Goal: Task Accomplishment & Management: Use online tool/utility

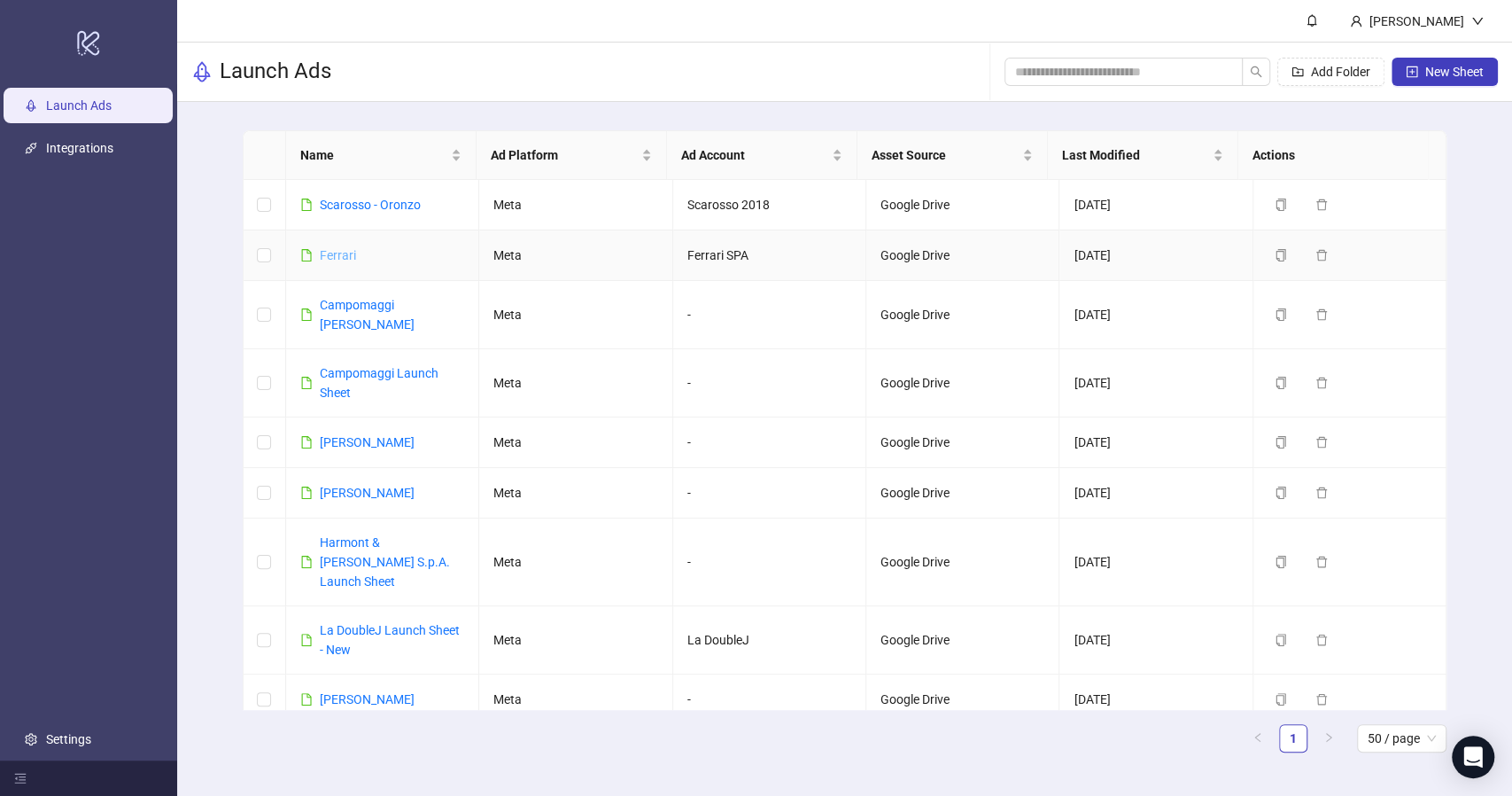
click at [335, 250] on link "Ferrari" at bounding box center [338, 255] width 36 height 14
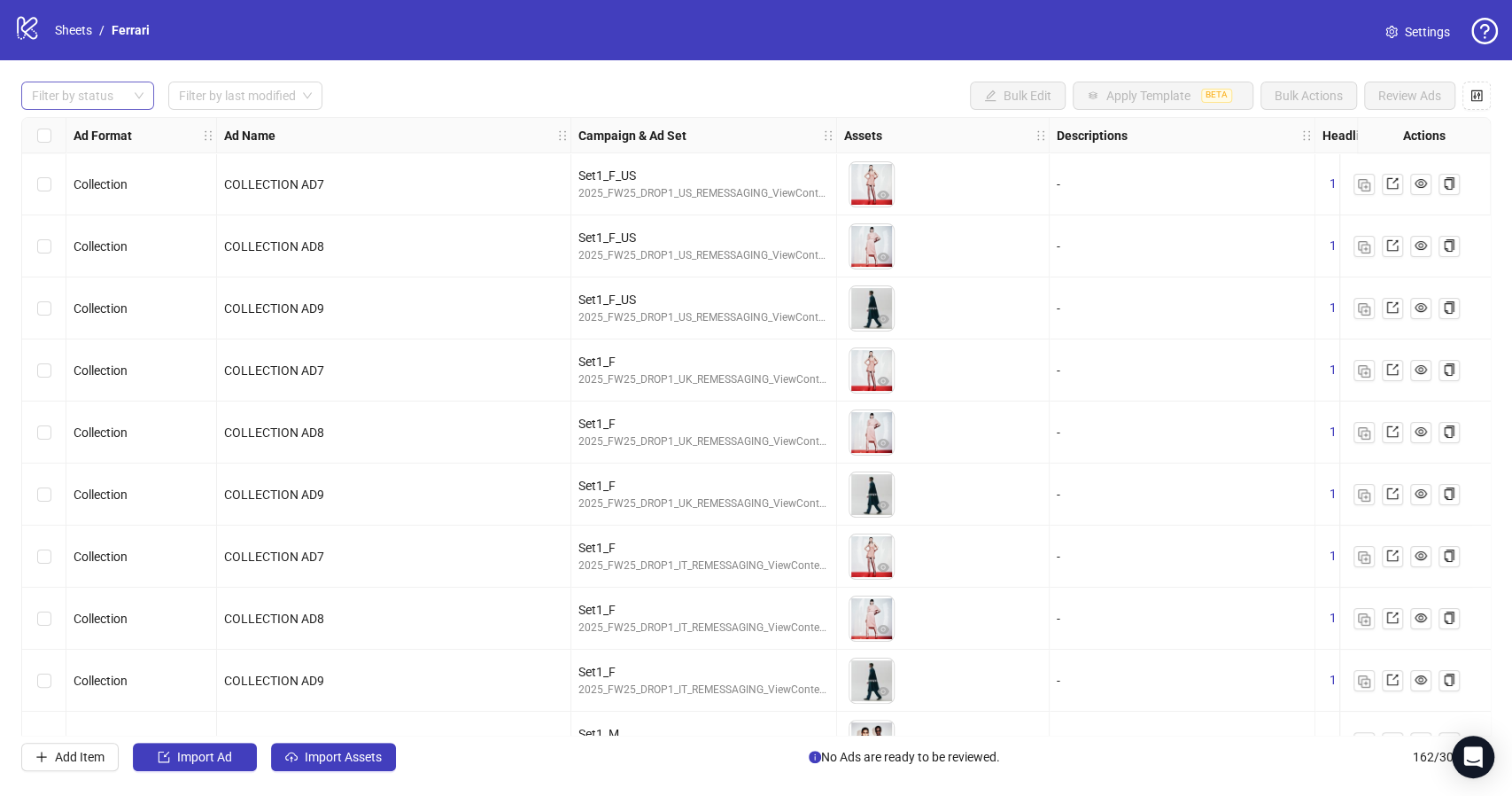
click at [88, 102] on div at bounding box center [77, 95] width 107 height 24
click at [57, 186] on div "Error" at bounding box center [87, 189] width 105 height 20
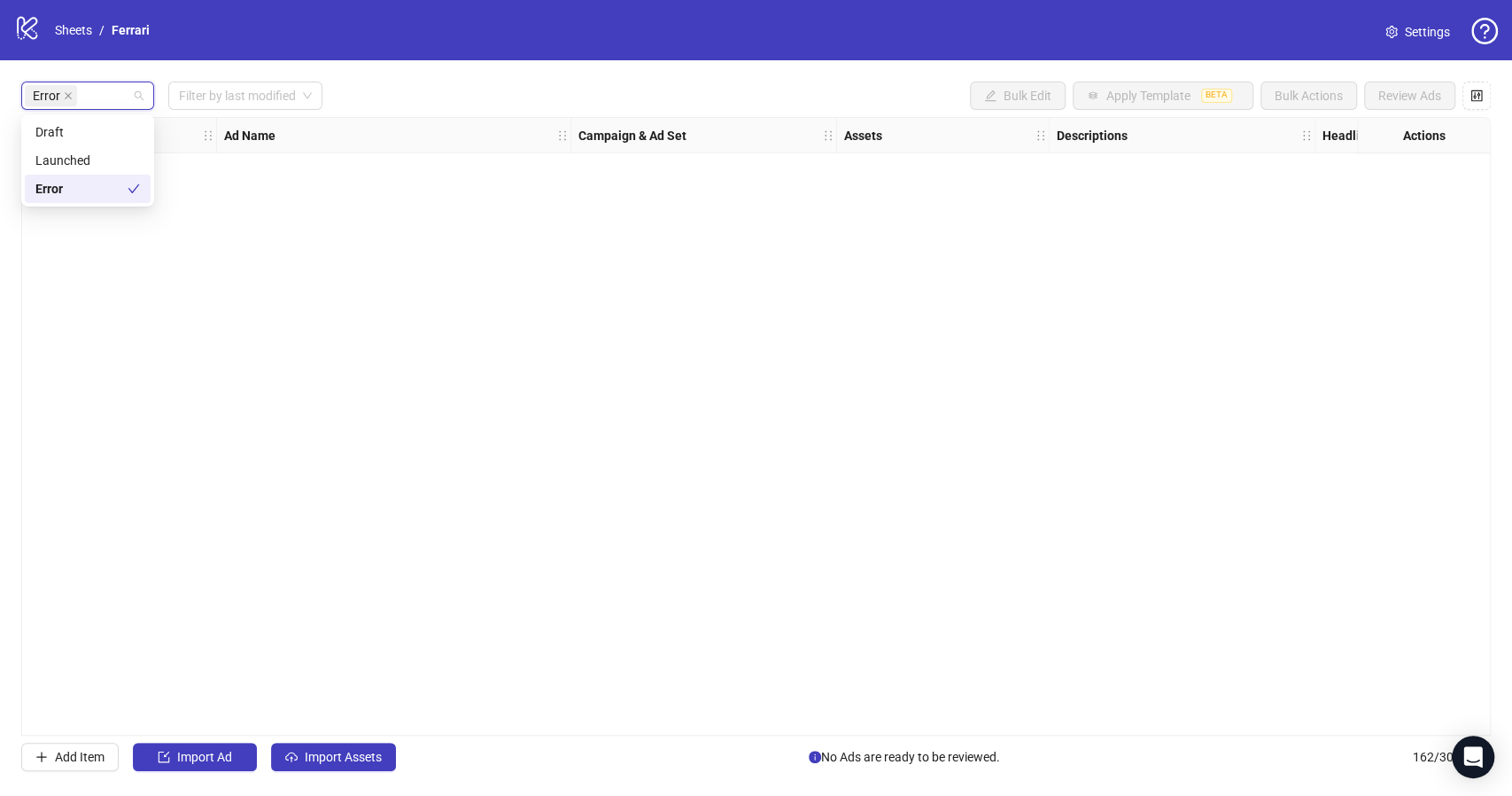
click at [57, 186] on div "Error" at bounding box center [81, 189] width 92 height 20
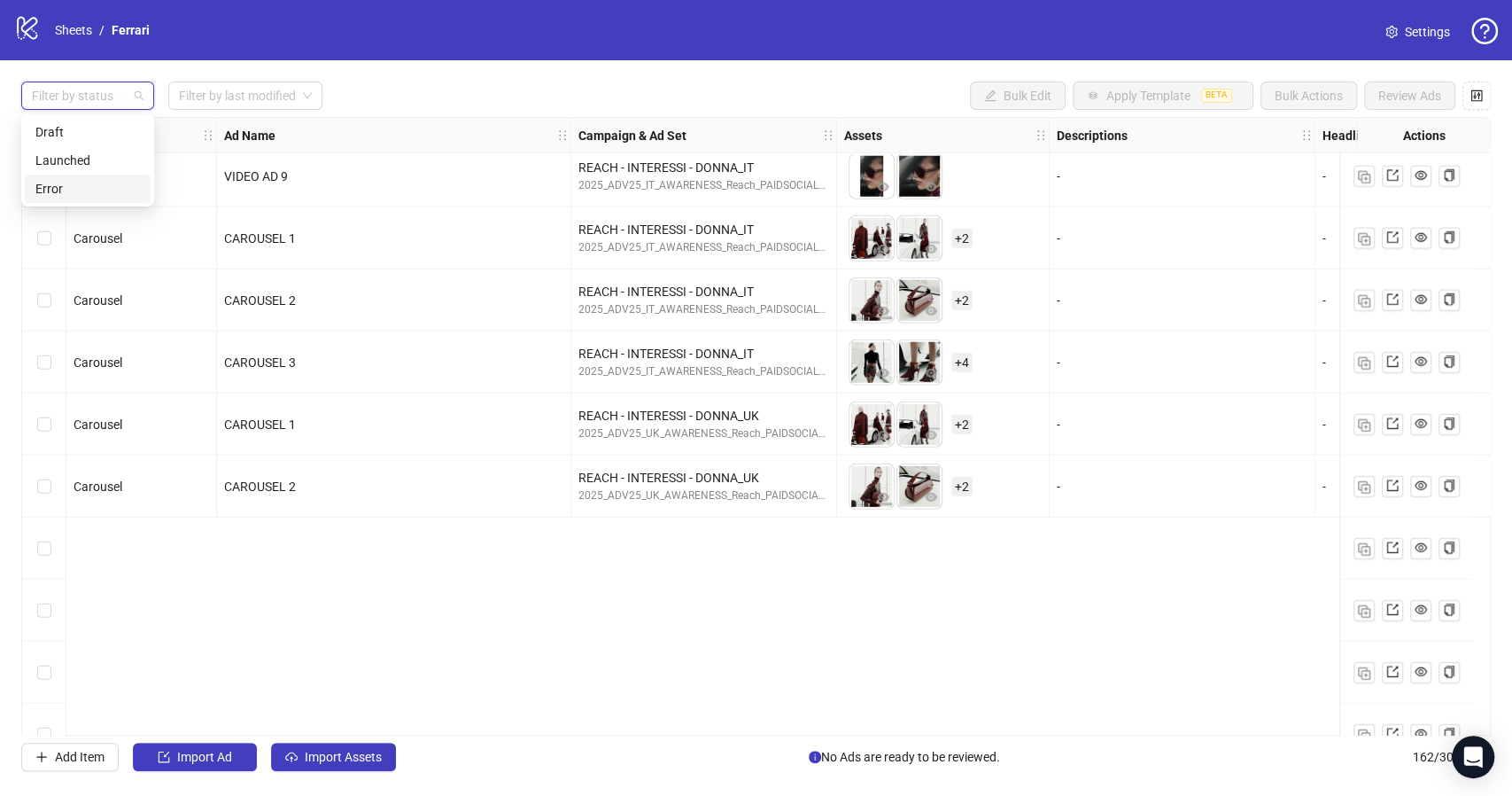
scroll to position [7416, 0]
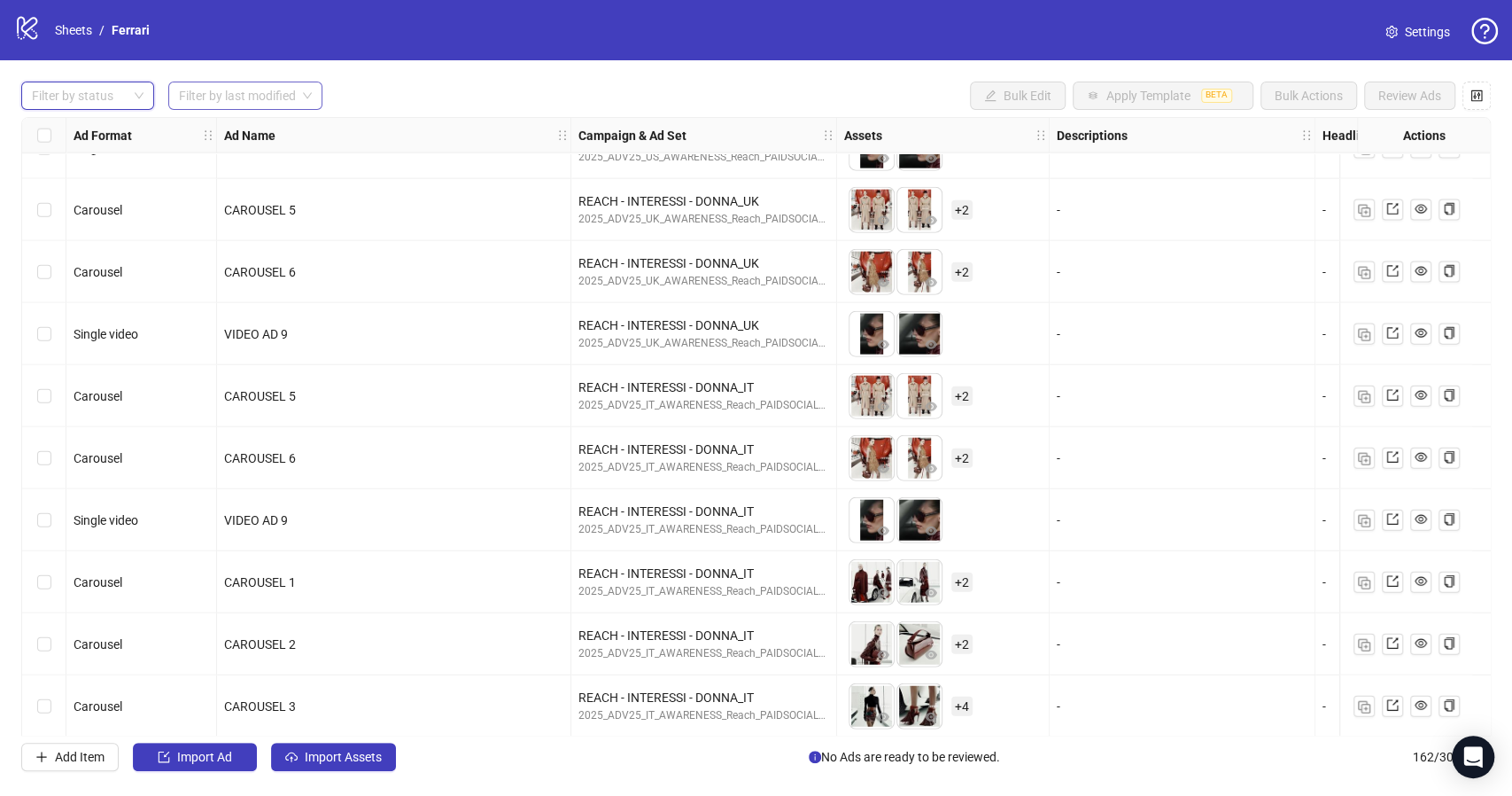
click at [254, 93] on input "search" at bounding box center [237, 95] width 116 height 26
click at [411, 77] on div "Filter by status Filter by last modified Bulk Edit Apply Template BETA Bulk Act…" at bounding box center [756, 426] width 1512 height 731
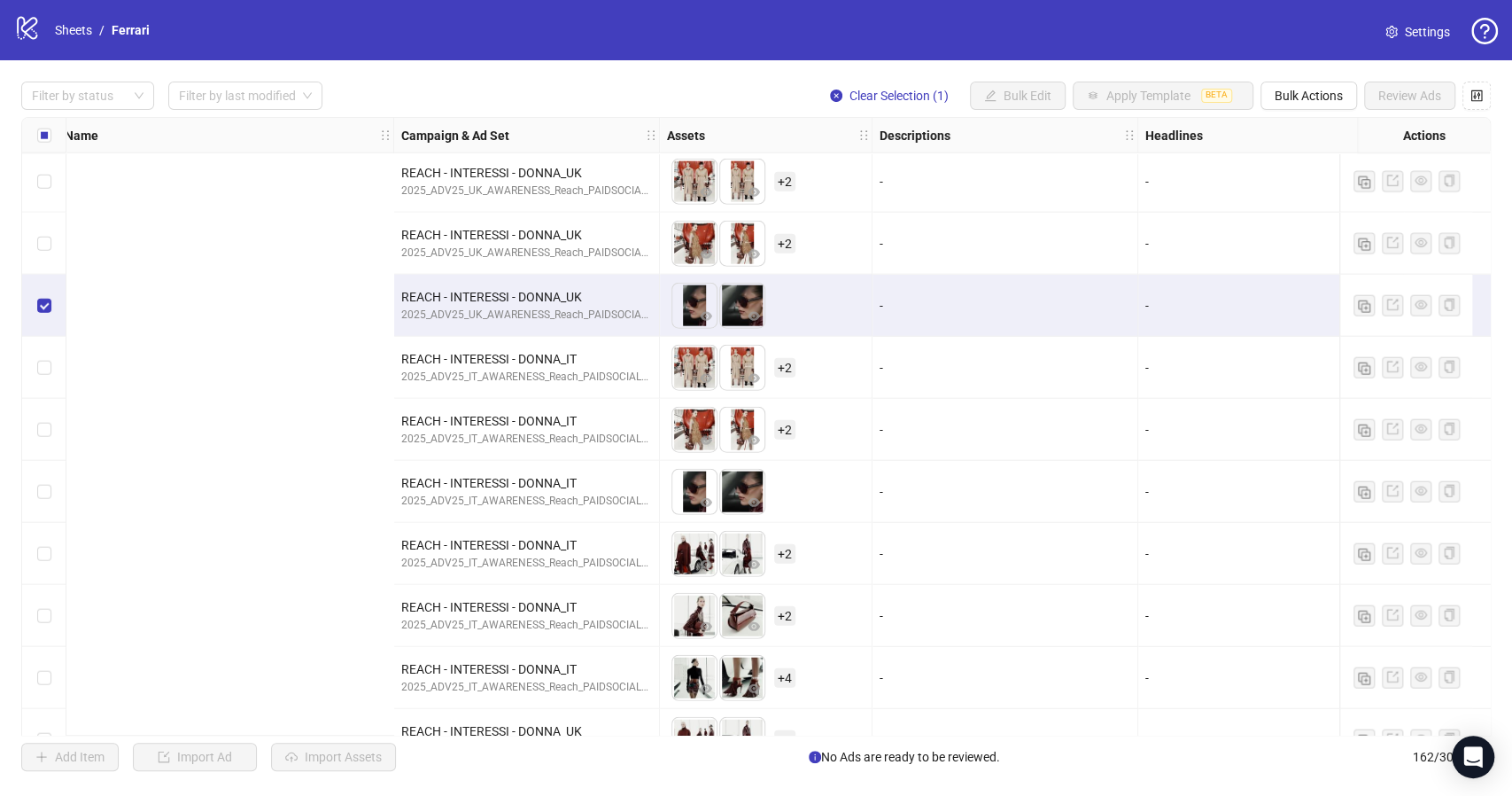
scroll to position [7444, 1092]
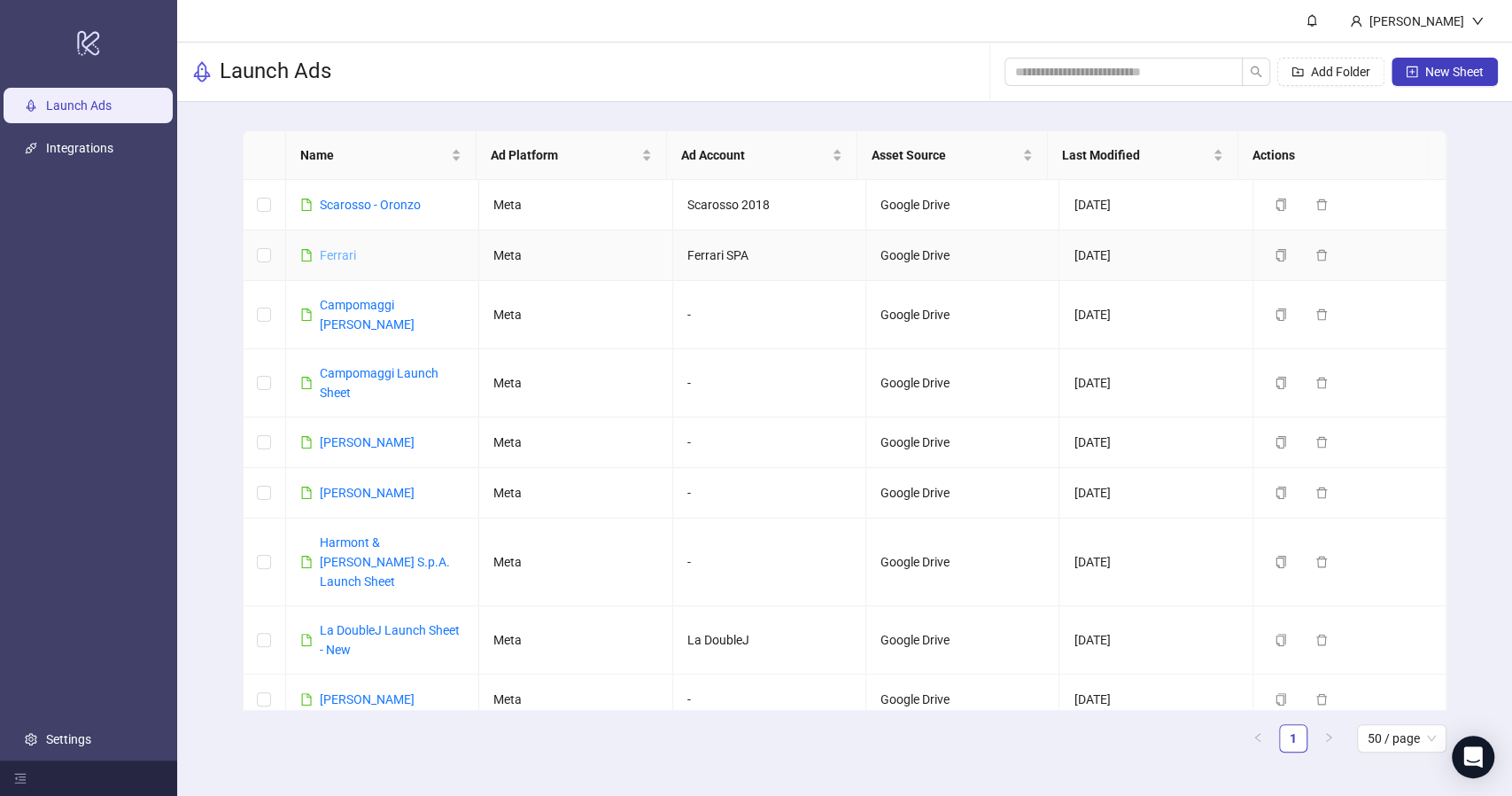
click at [329, 254] on link "Ferrari" at bounding box center [338, 255] width 36 height 14
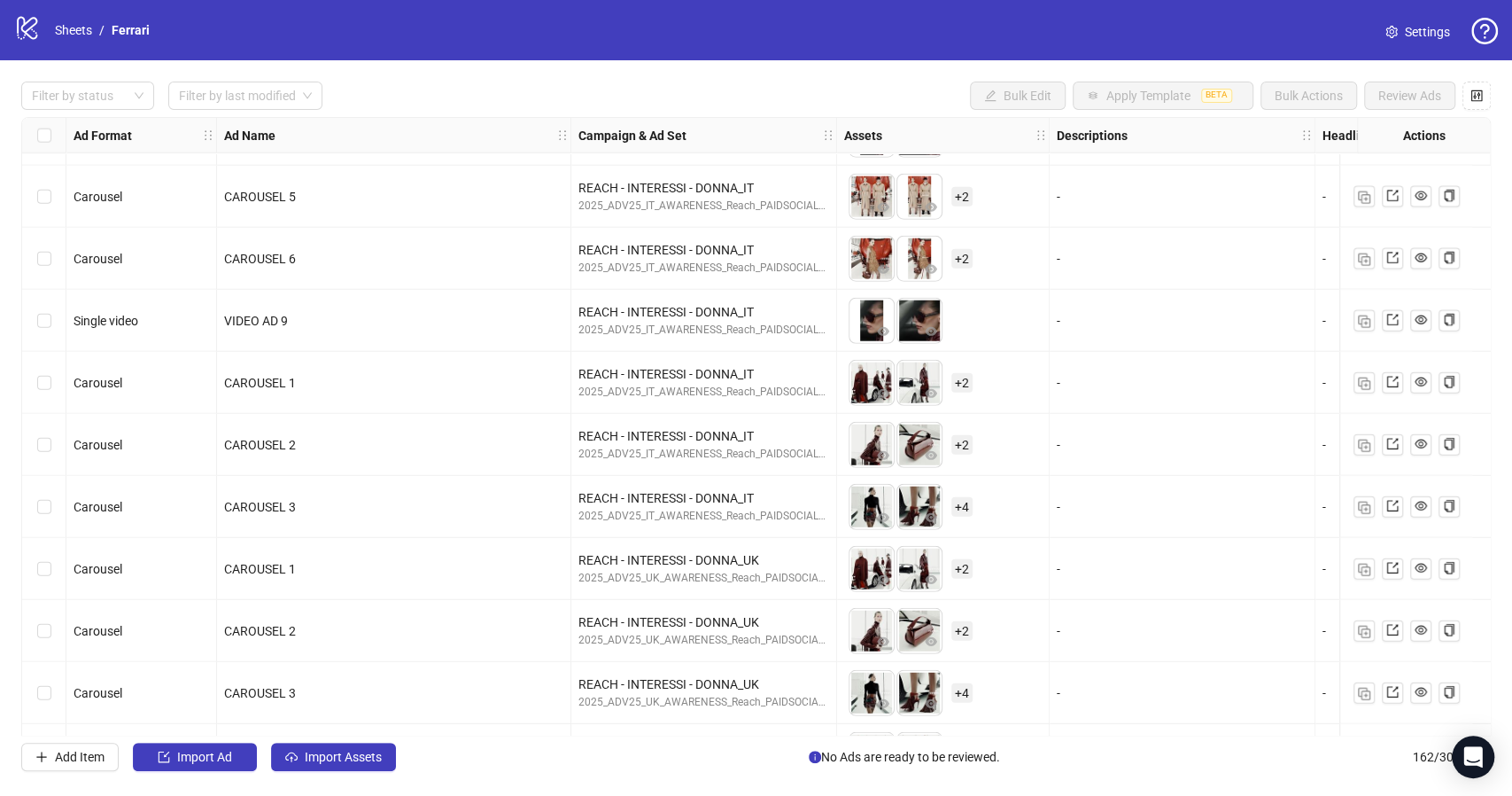
scroll to position [7488, 0]
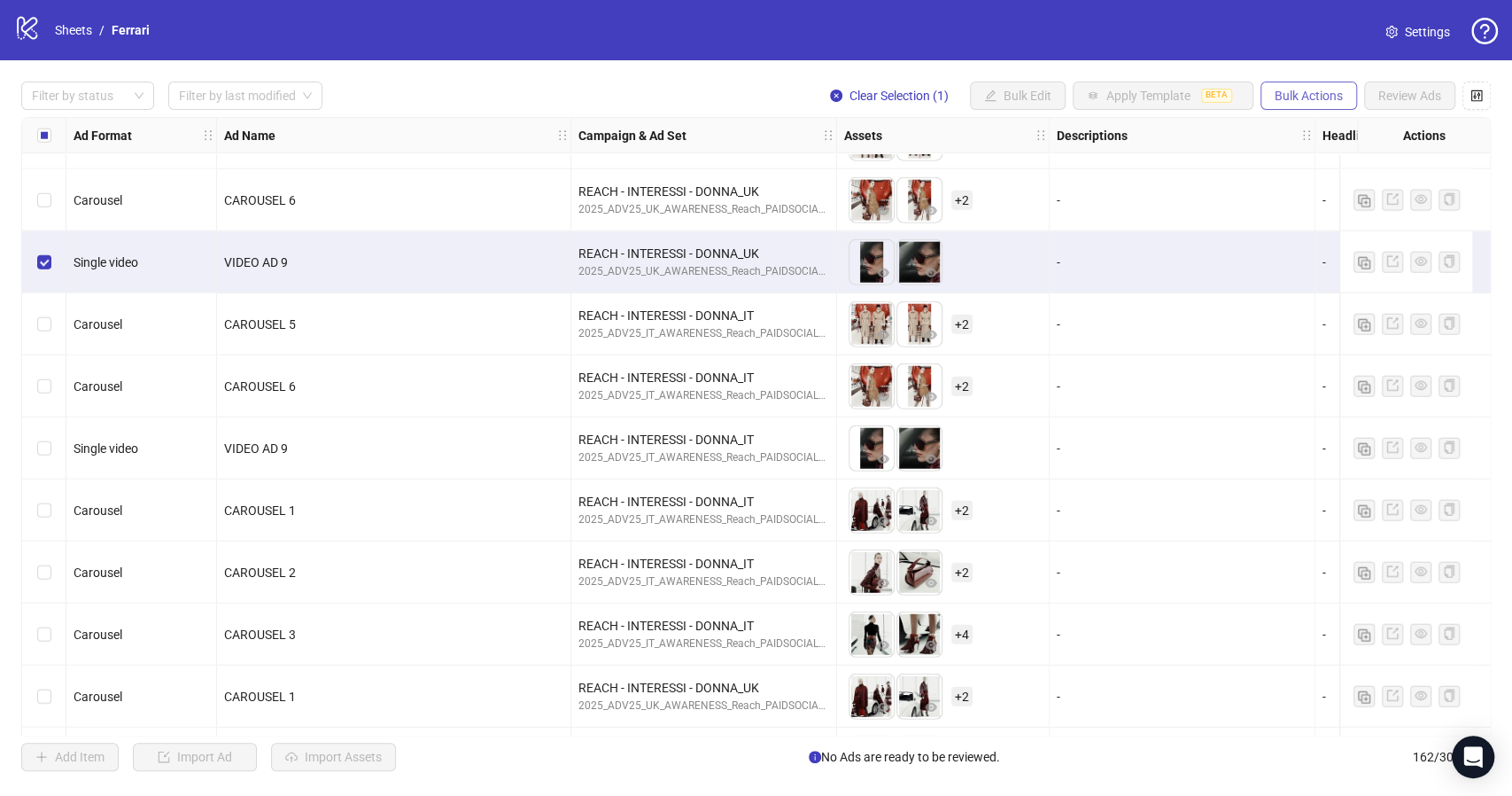
click at [1293, 99] on span "Bulk Actions" at bounding box center [1308, 95] width 69 height 14
click at [1340, 183] on span "Duplicate with assets" at bounding box center [1333, 189] width 121 height 20
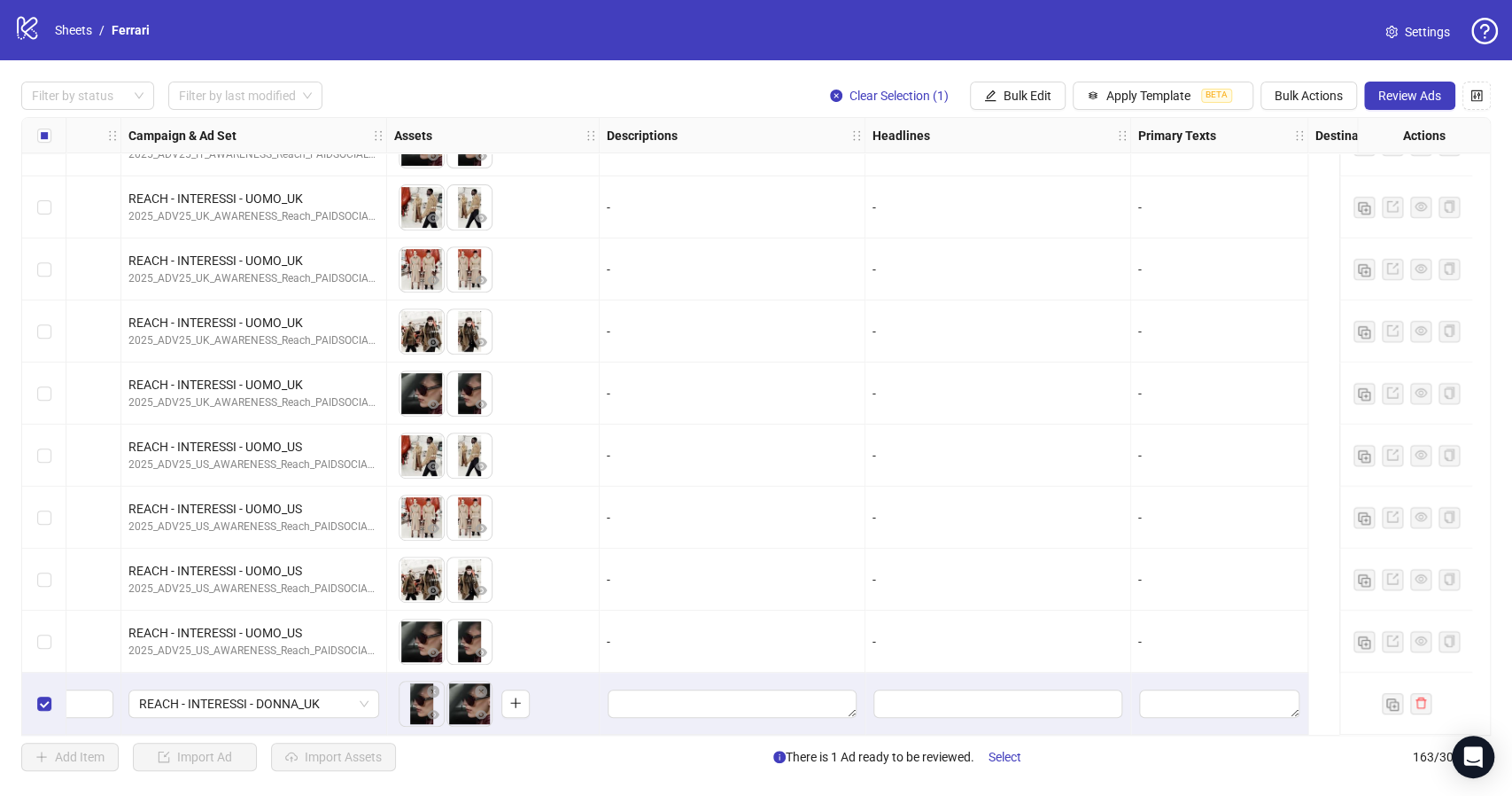
scroll to position [9533, 0]
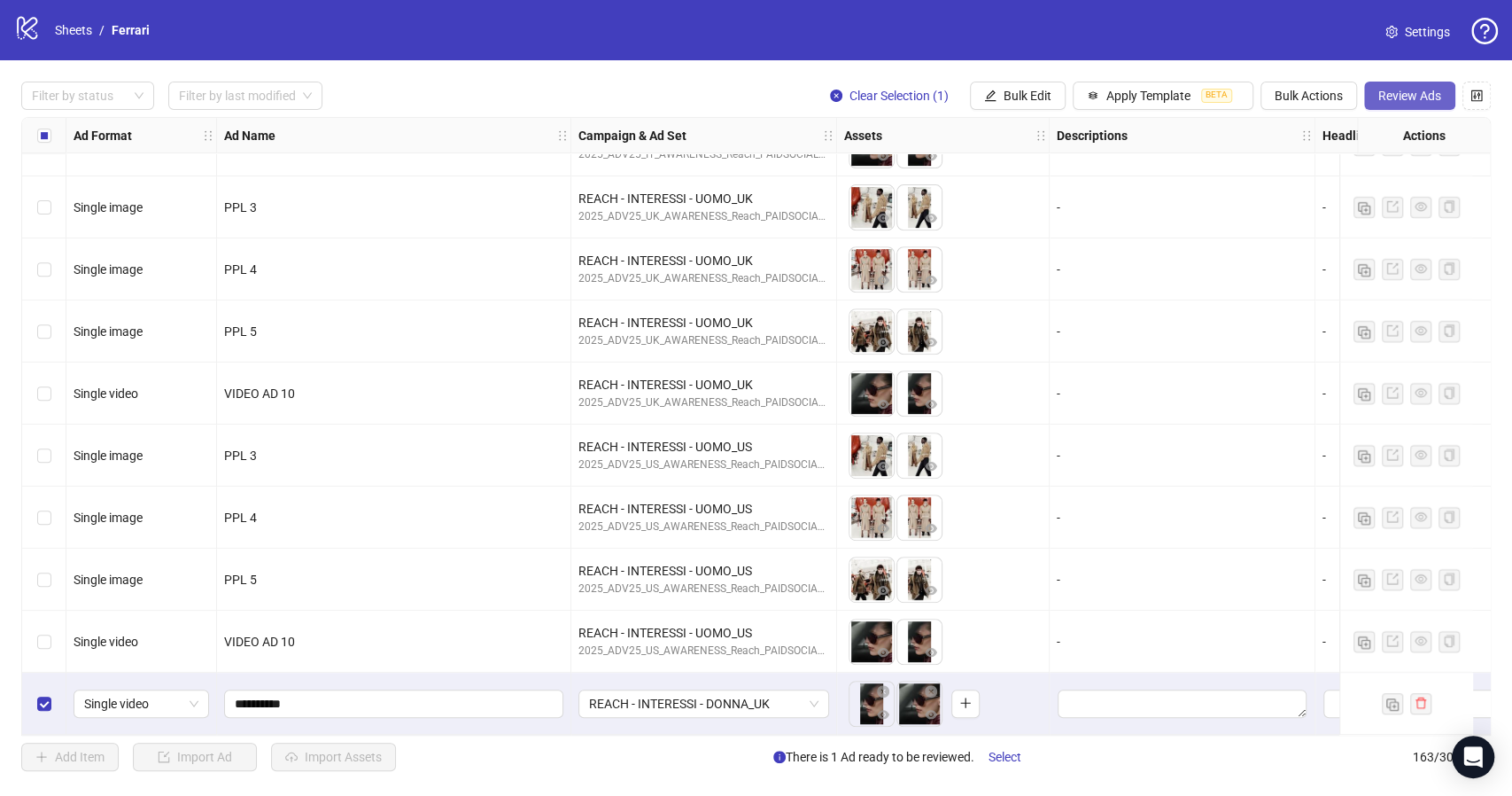
click at [1397, 105] on button "Review Ads" at bounding box center [1408, 95] width 91 height 28
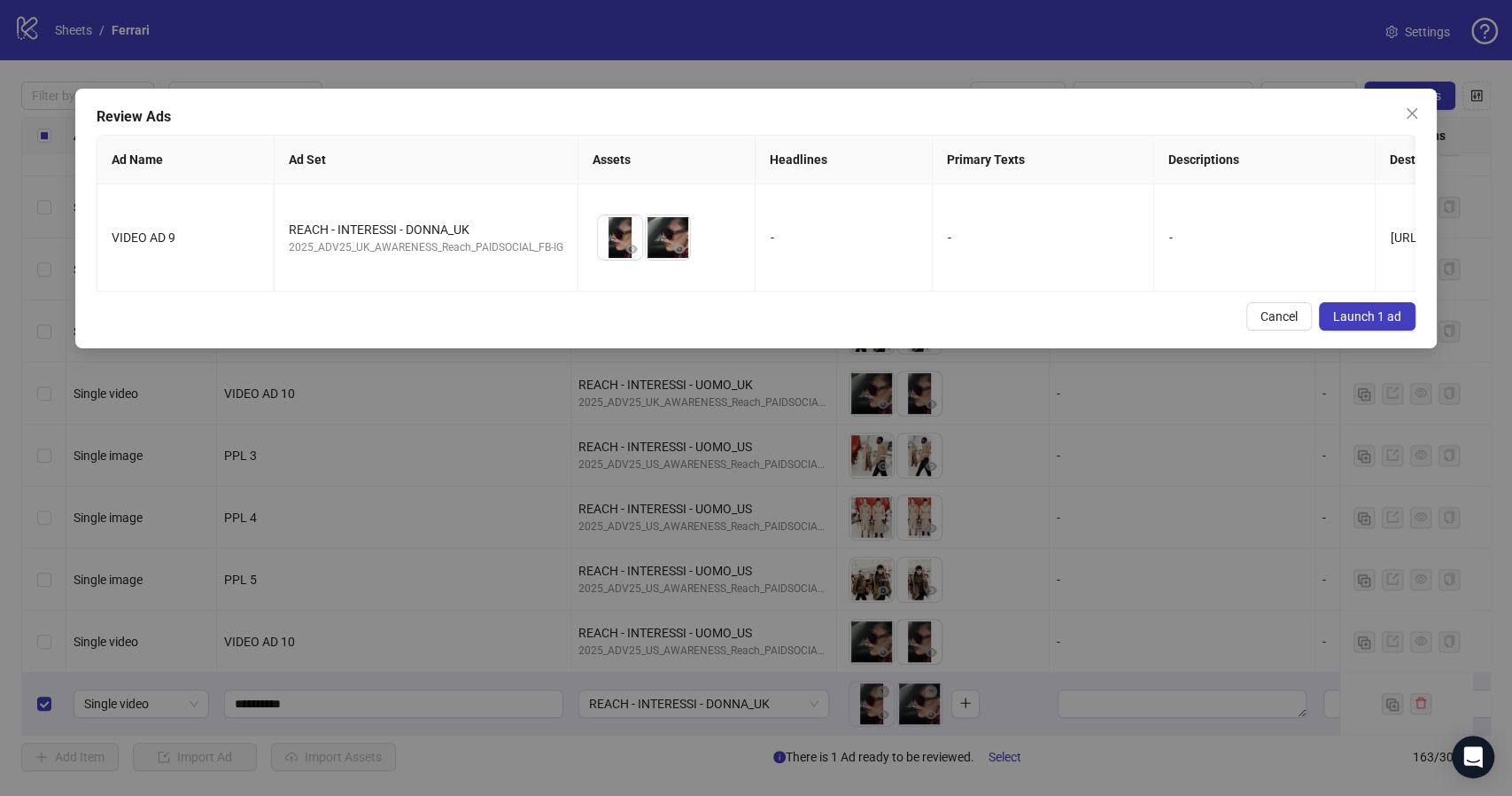
click at [1346, 319] on span "Launch 1 ad" at bounding box center [1367, 316] width 69 height 14
